Goal: Information Seeking & Learning: Learn about a topic

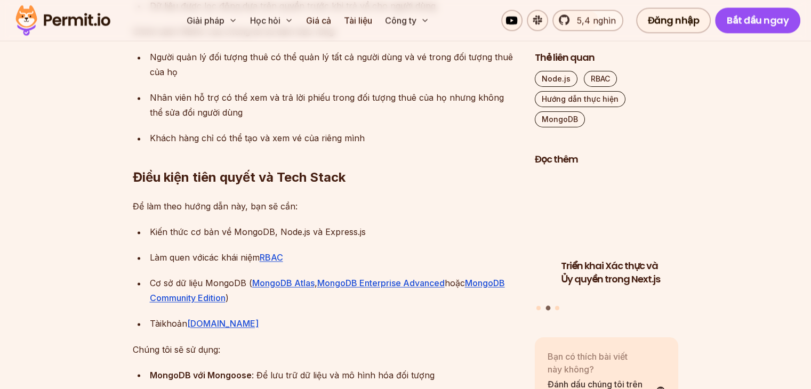
scroll to position [1726, 0]
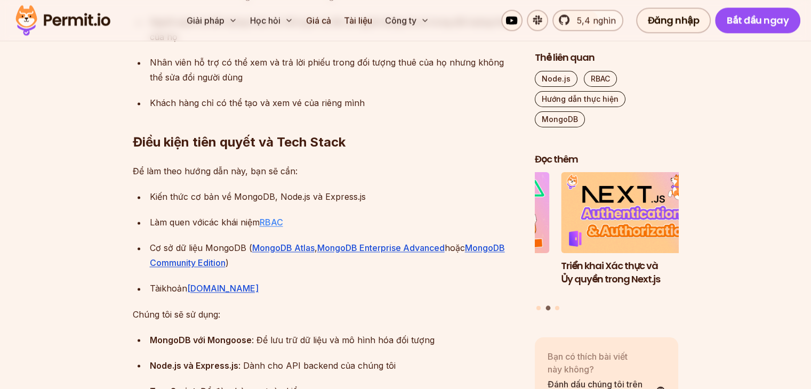
click at [274, 222] on font "RBAC" at bounding box center [271, 222] width 23 height 11
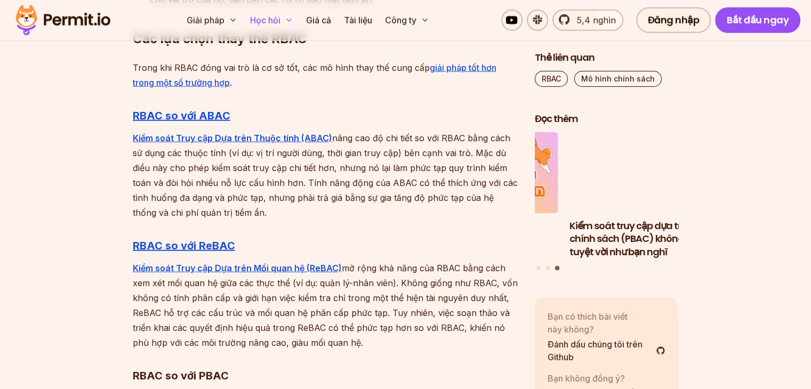
scroll to position [2770, 0]
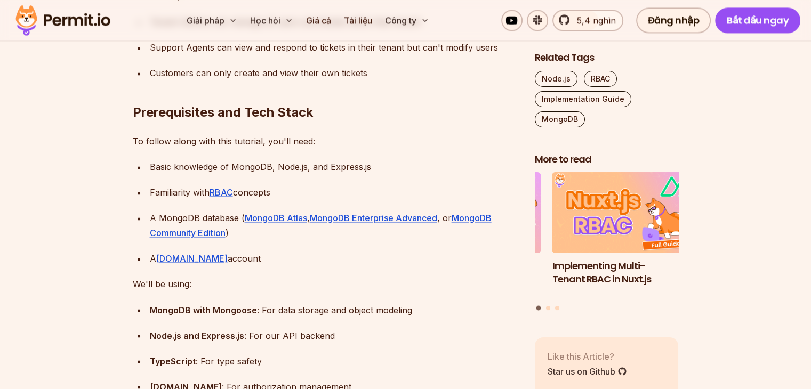
scroll to position [1815, 0]
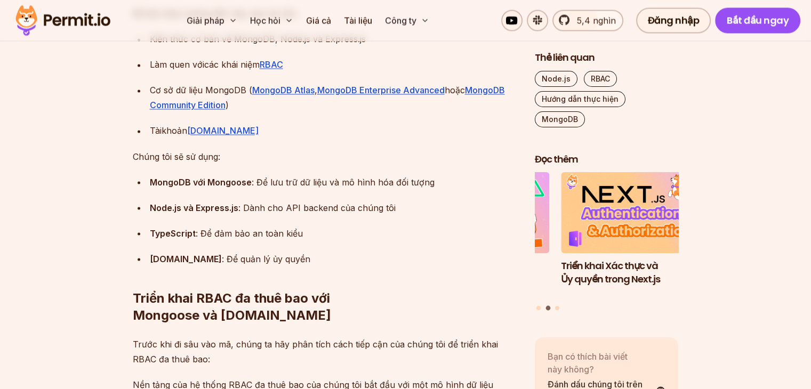
scroll to position [1869, 0]
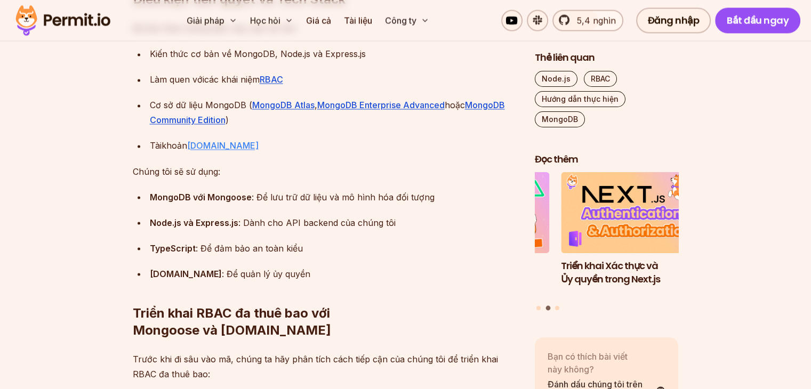
click at [214, 143] on font "Permit.io" at bounding box center [222, 145] width 71 height 11
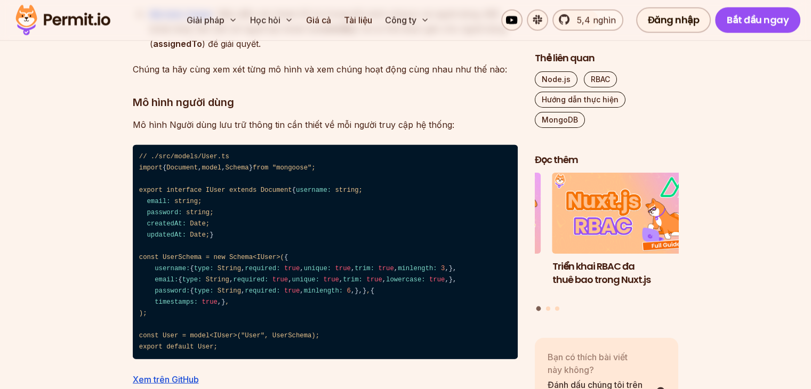
scroll to position [2562, 0]
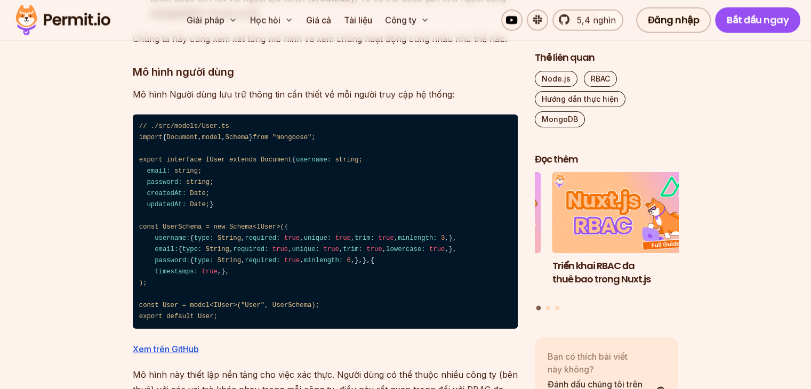
click at [199, 152] on code "// ./src/models/User.ts import { Document , model , Schema } from "mongoose" ; …" at bounding box center [325, 222] width 385 height 215
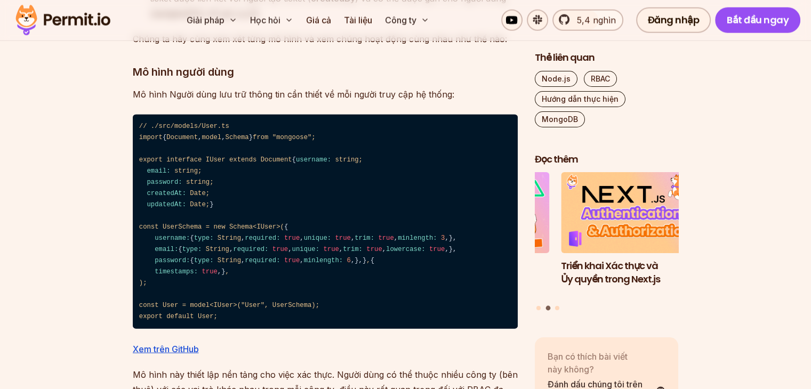
click at [210, 161] on code "// ./src/models/User.ts import { Document , model , Schema } from "mongoose" ; …" at bounding box center [325, 222] width 385 height 215
click at [206, 177] on code "// ./src/models/User.ts import { Document , model , Schema } from "mongoose" ; …" at bounding box center [325, 222] width 385 height 215
click at [206, 186] on code "// ./src/models/User.ts import { Document , model , Schema } from "mongoose" ; …" at bounding box center [325, 222] width 385 height 215
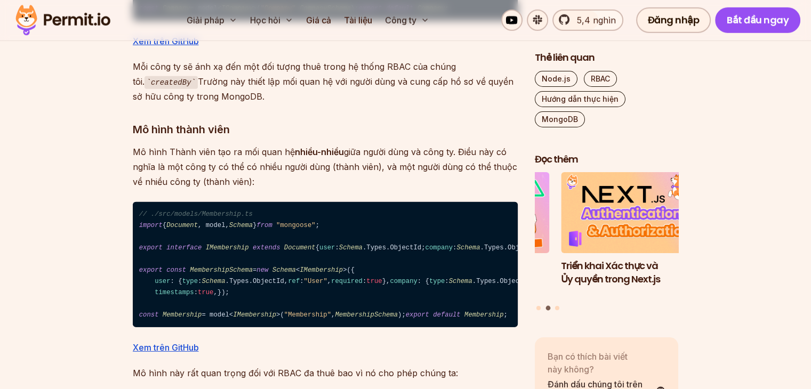
scroll to position [3149, 0]
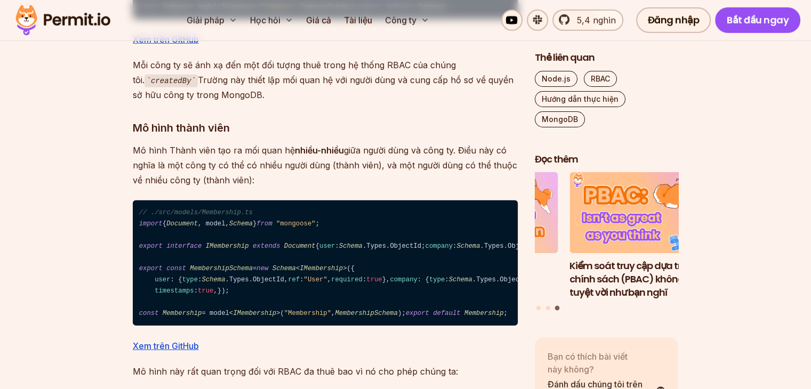
drag, startPoint x: 257, startPoint y: 154, endPoint x: 277, endPoint y: 154, distance: 20.3
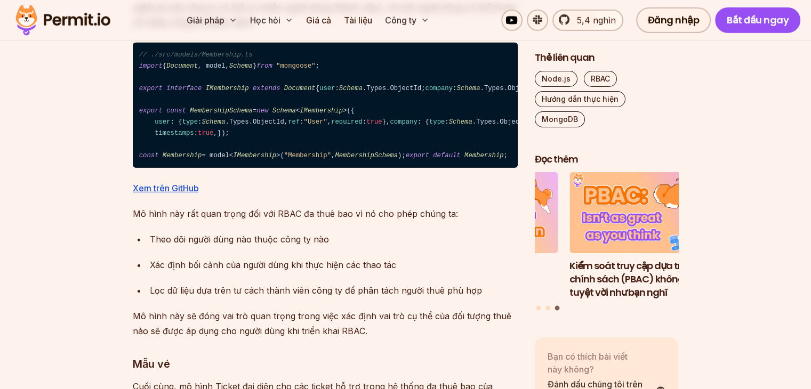
scroll to position [3309, 0]
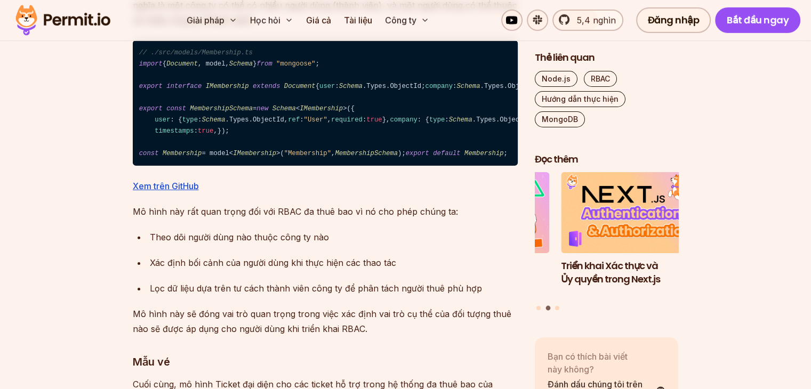
drag, startPoint x: 153, startPoint y: 103, endPoint x: 472, endPoint y: 108, distance: 318.5
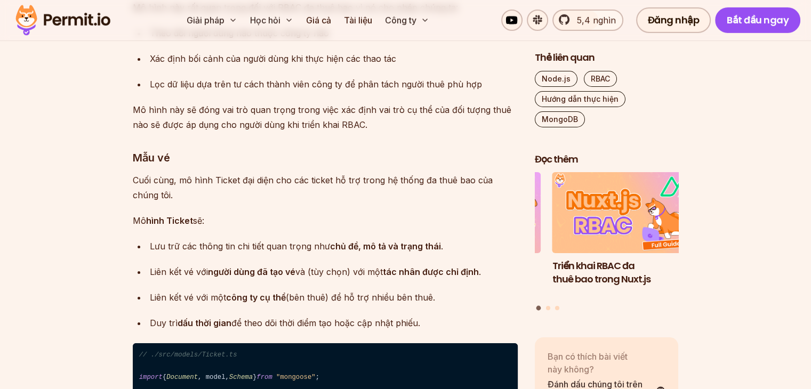
scroll to position [3450, 0]
